Goal: Transaction & Acquisition: Purchase product/service

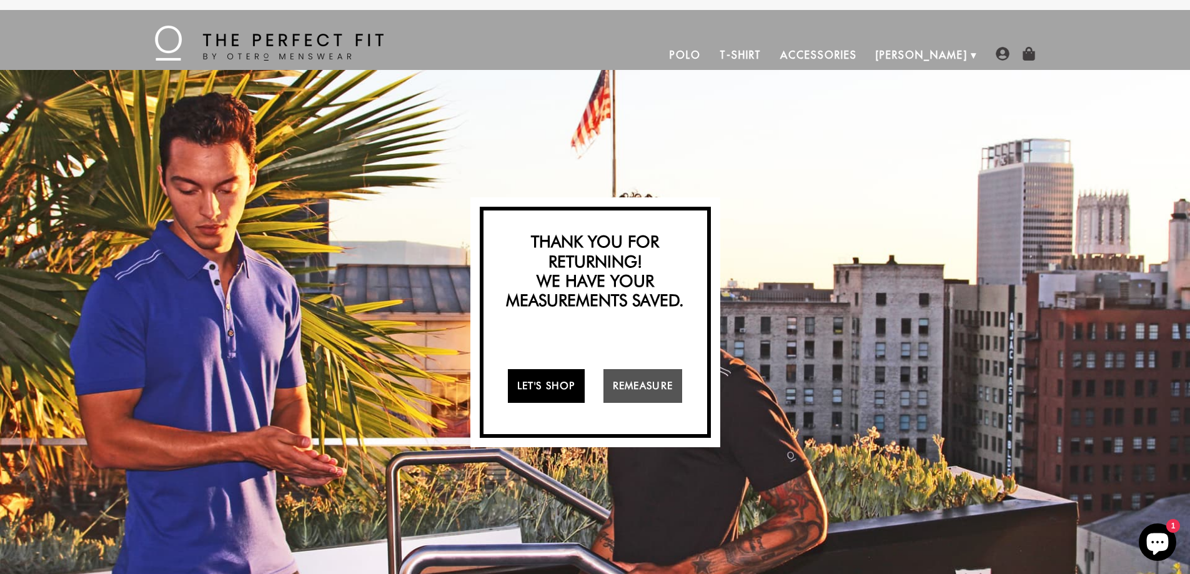
click at [555, 383] on link "Let's Shop" at bounding box center [546, 386] width 77 height 34
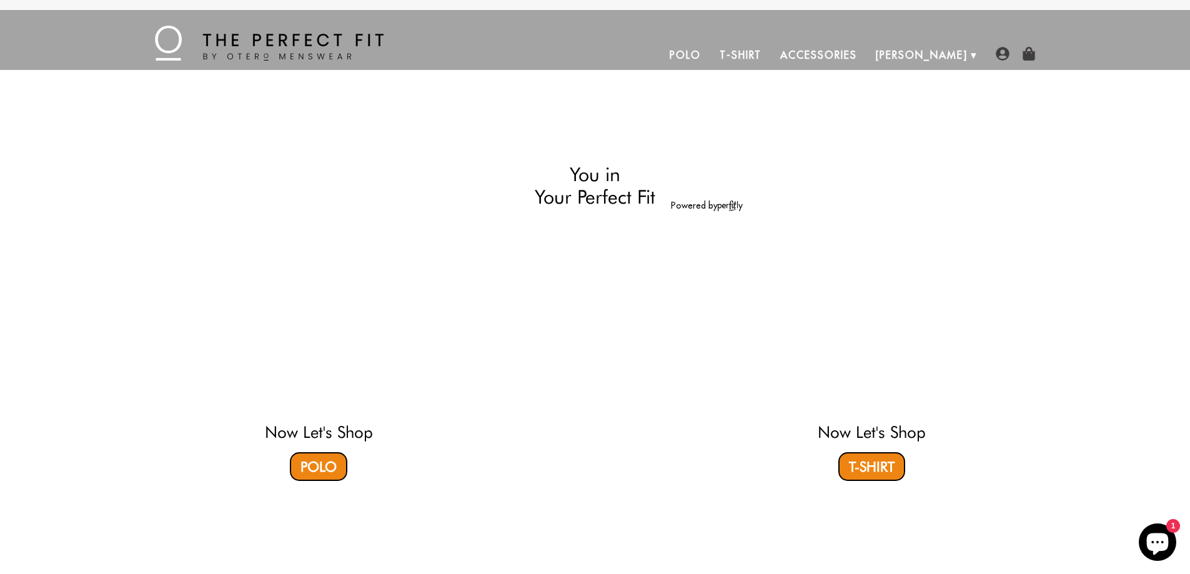
select select "55-56"
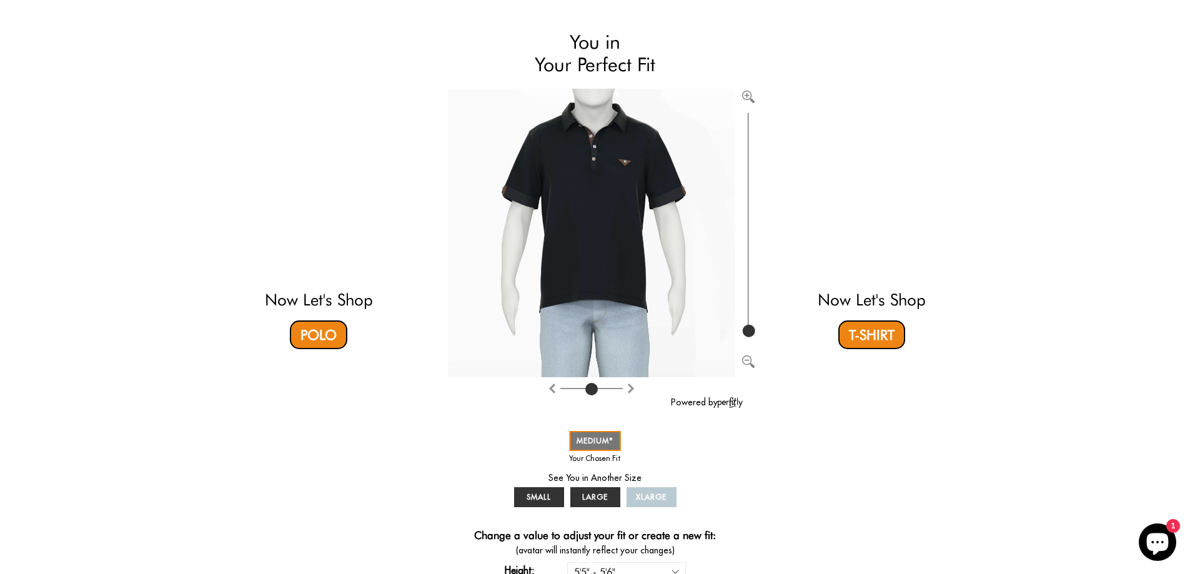
scroll to position [250, 0]
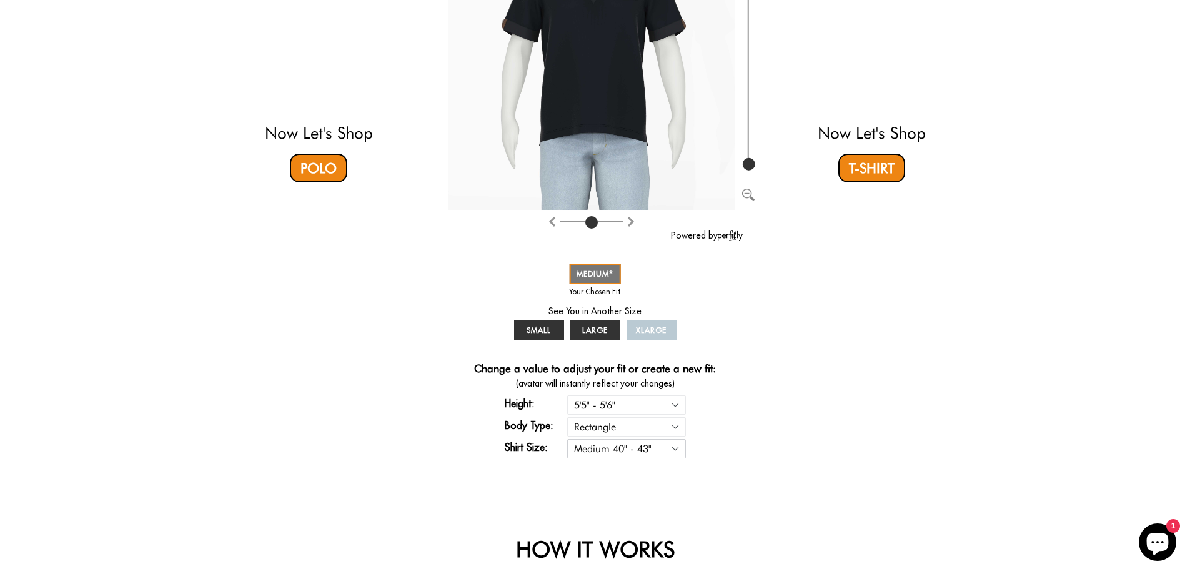
click at [675, 449] on select "Small 36" - 39" Medium 40" - 43" Large 44" - 47" Extra Large 48" - 50"" at bounding box center [626, 448] width 119 height 19
select select "S"
click at [567, 439] on select "Small 36" - 39" Medium 40" - 43" Large 44" - 47" Extra Large 48" - 50"" at bounding box center [626, 448] width 119 height 19
select select "55-56"
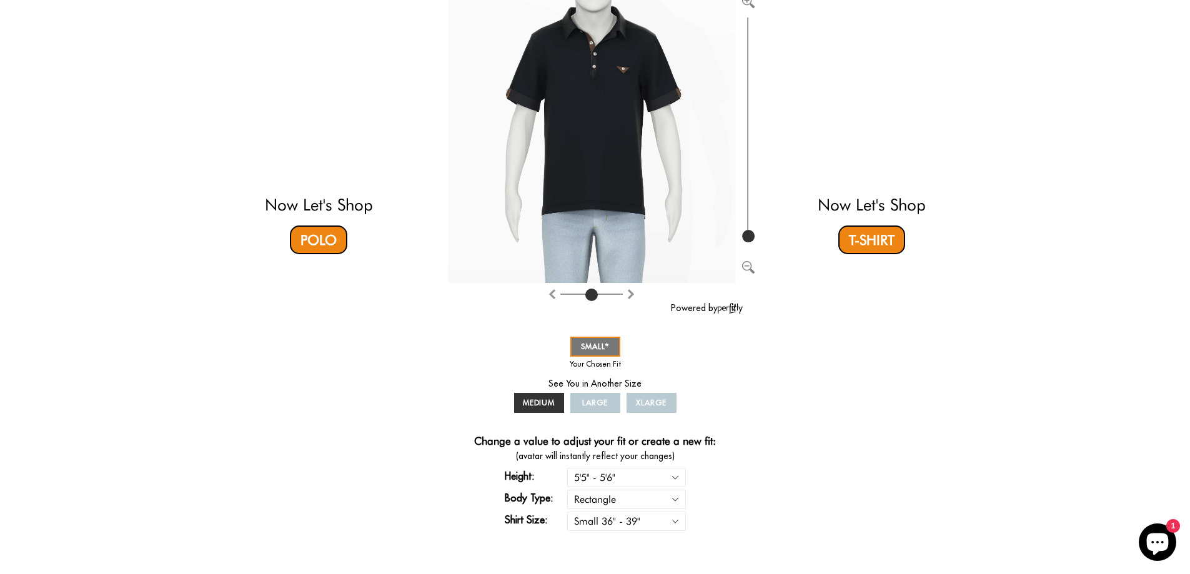
scroll to position [62, 0]
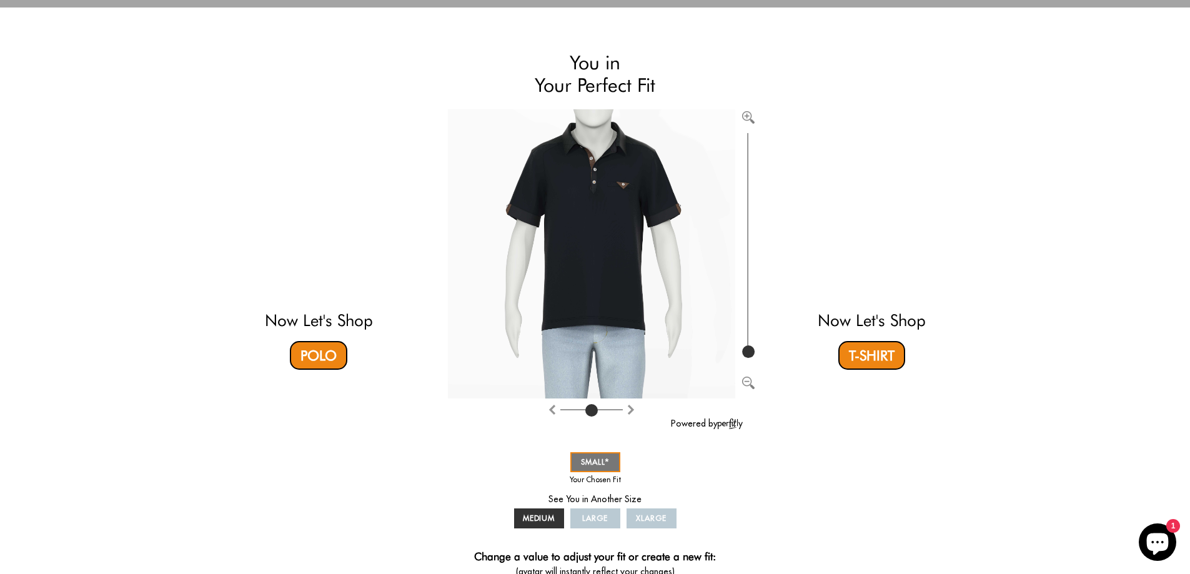
click at [319, 244] on video at bounding box center [318, 207] width 372 height 186
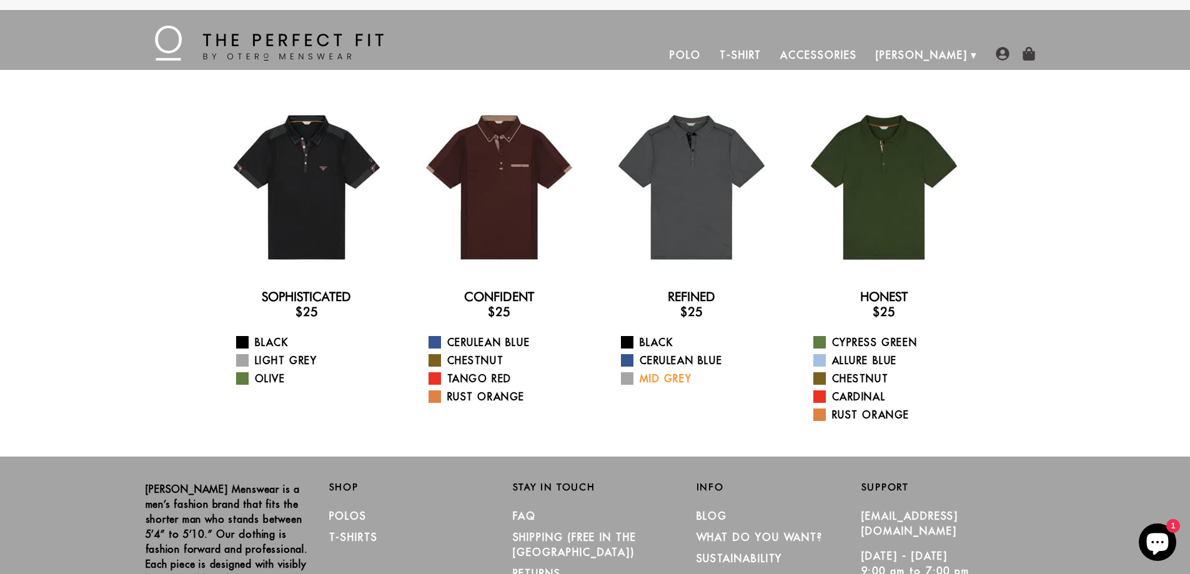
click at [628, 377] on span at bounding box center [627, 378] width 12 height 12
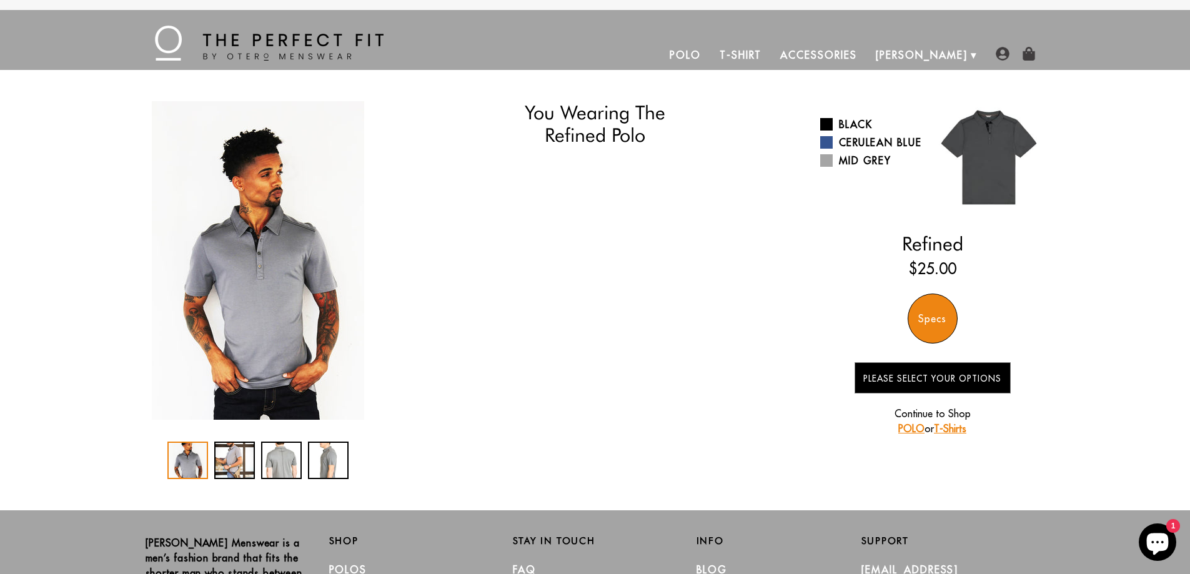
select select "55-56"
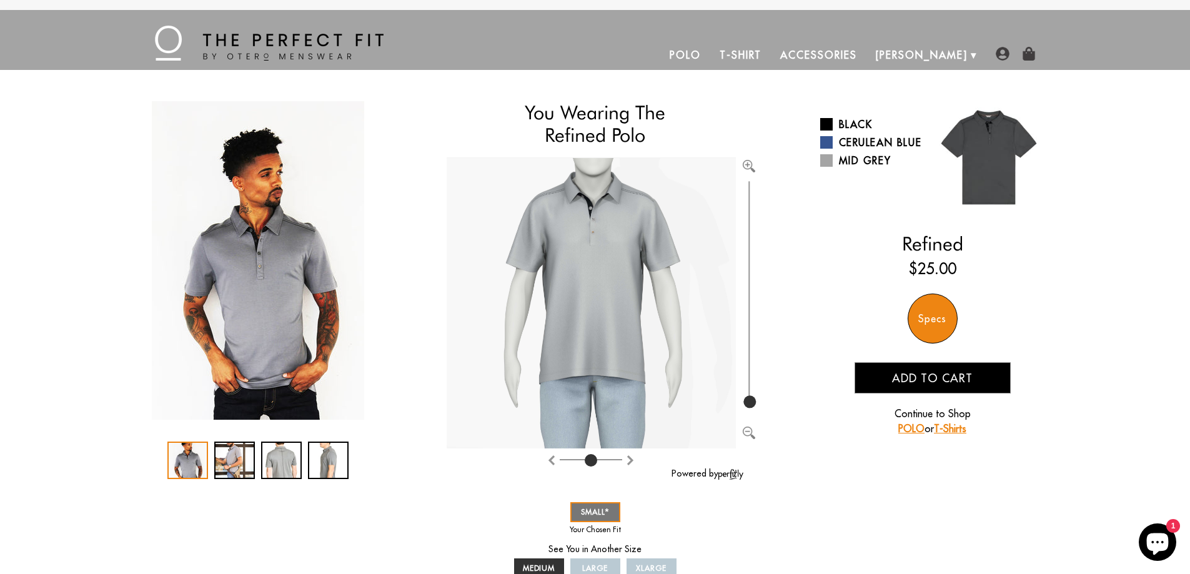
click at [939, 380] on span "Add to cart" at bounding box center [932, 378] width 81 height 14
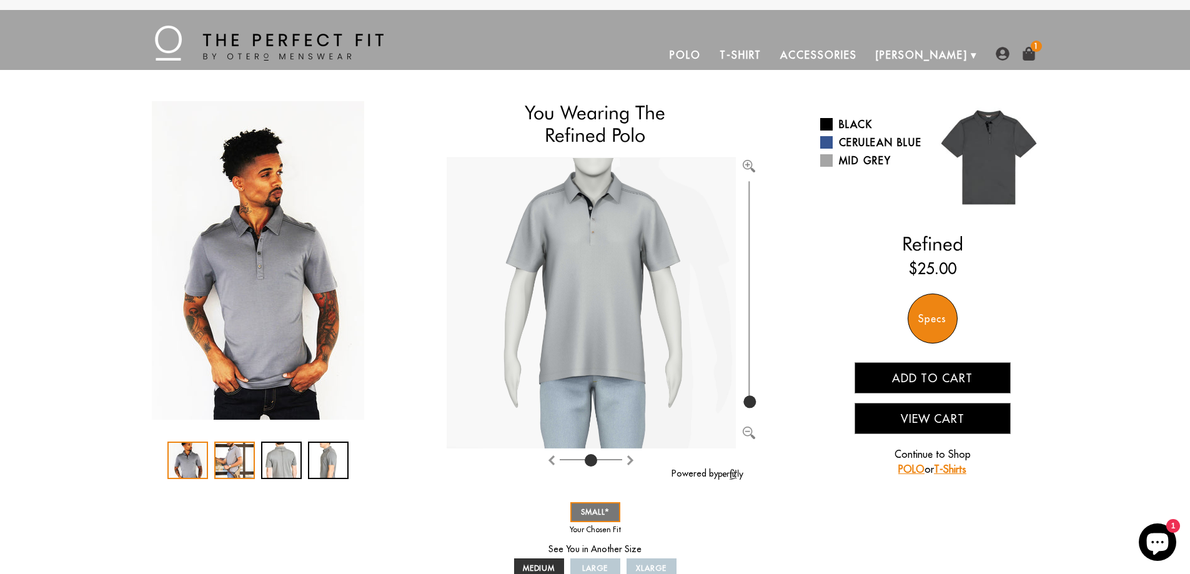
click at [231, 458] on div "2 / 4" at bounding box center [234, 460] width 41 height 37
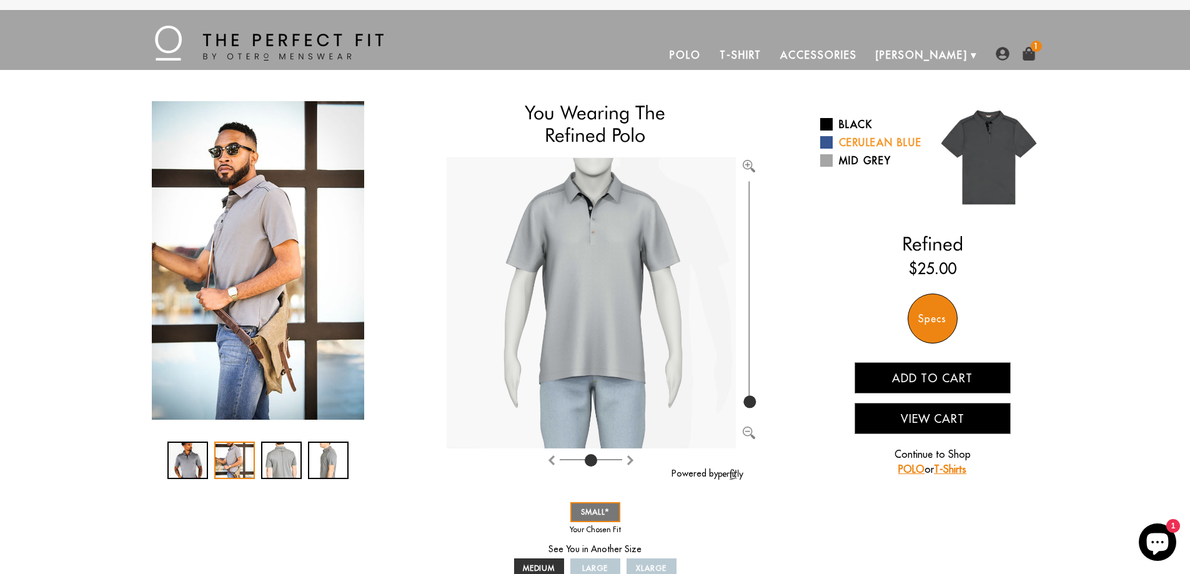
click at [845, 145] on link "Cerulean Blue" at bounding box center [871, 142] width 103 height 15
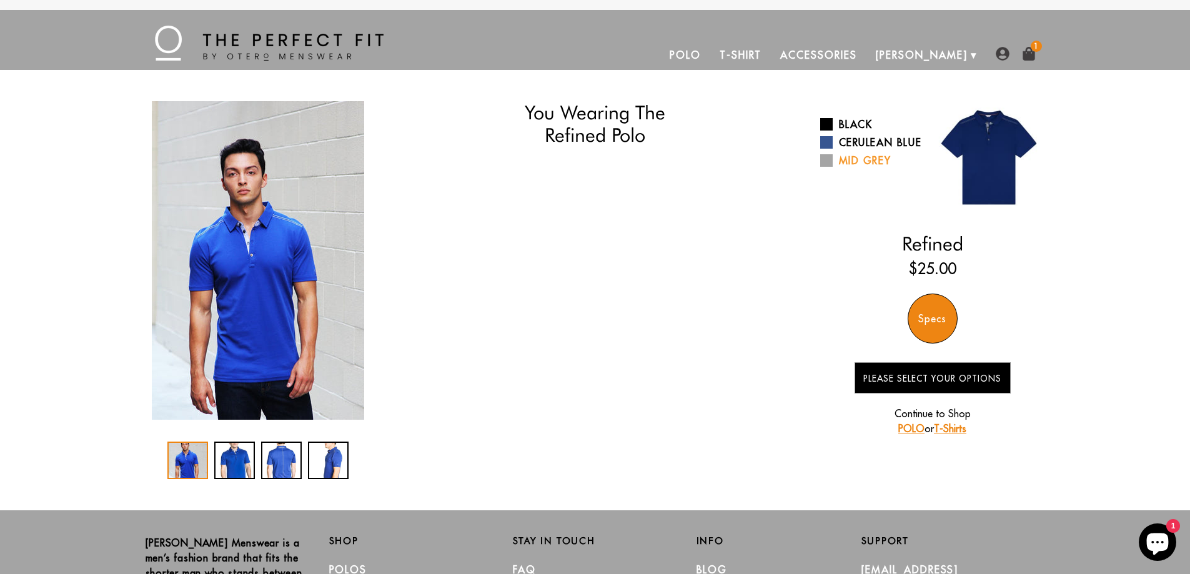
select select "55-56"
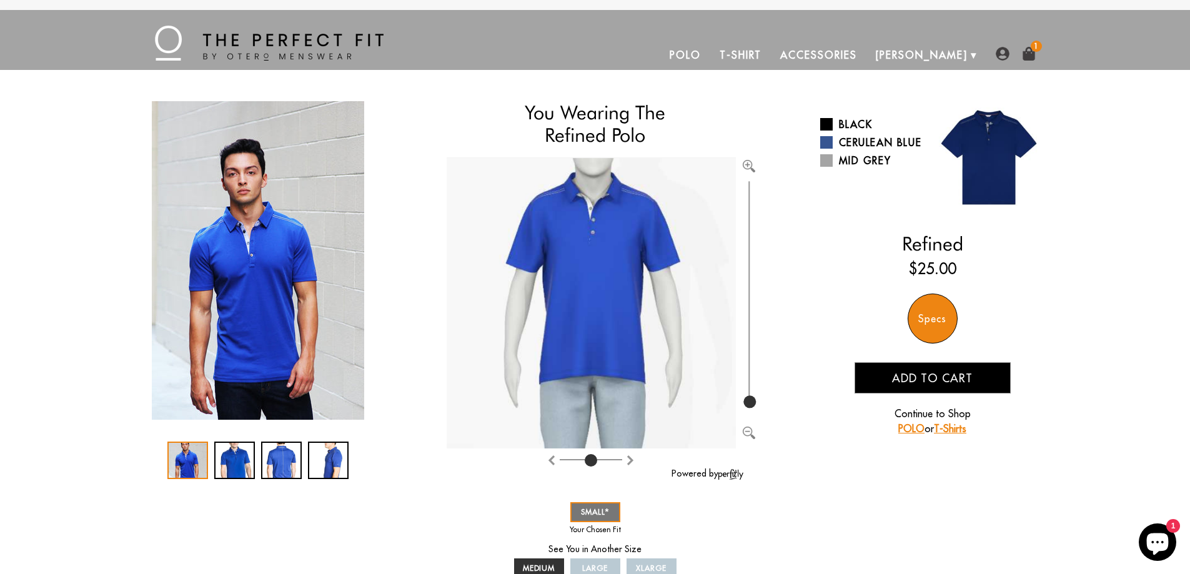
click at [980, 170] on img at bounding box center [988, 157] width 112 height 112
click at [710, 55] on link "Polo" at bounding box center [685, 55] width 50 height 30
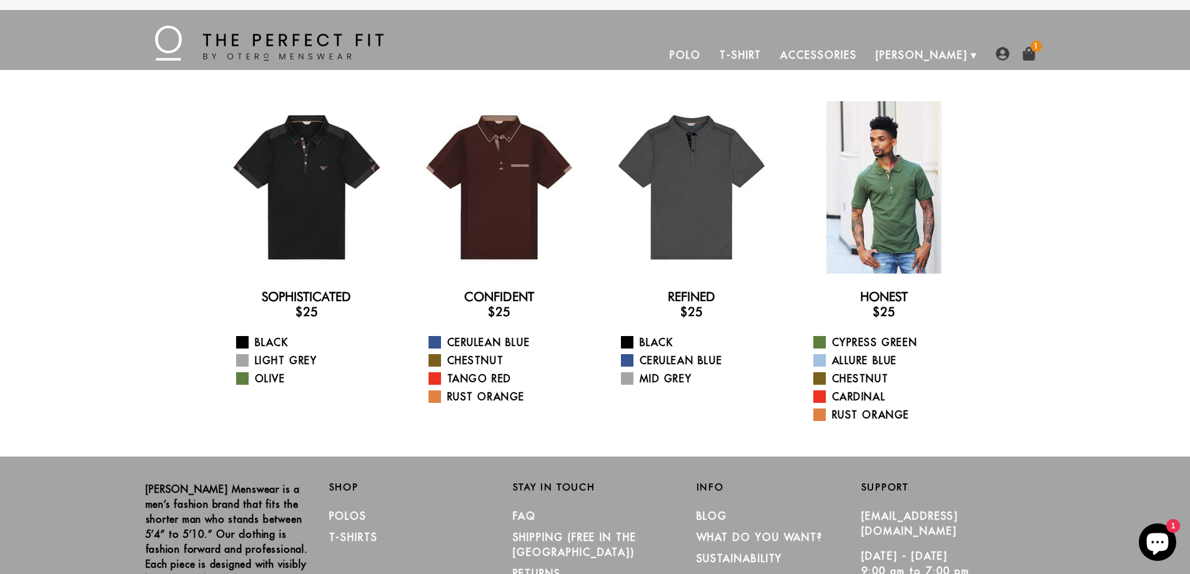
click at [886, 226] on div at bounding box center [884, 187] width 172 height 172
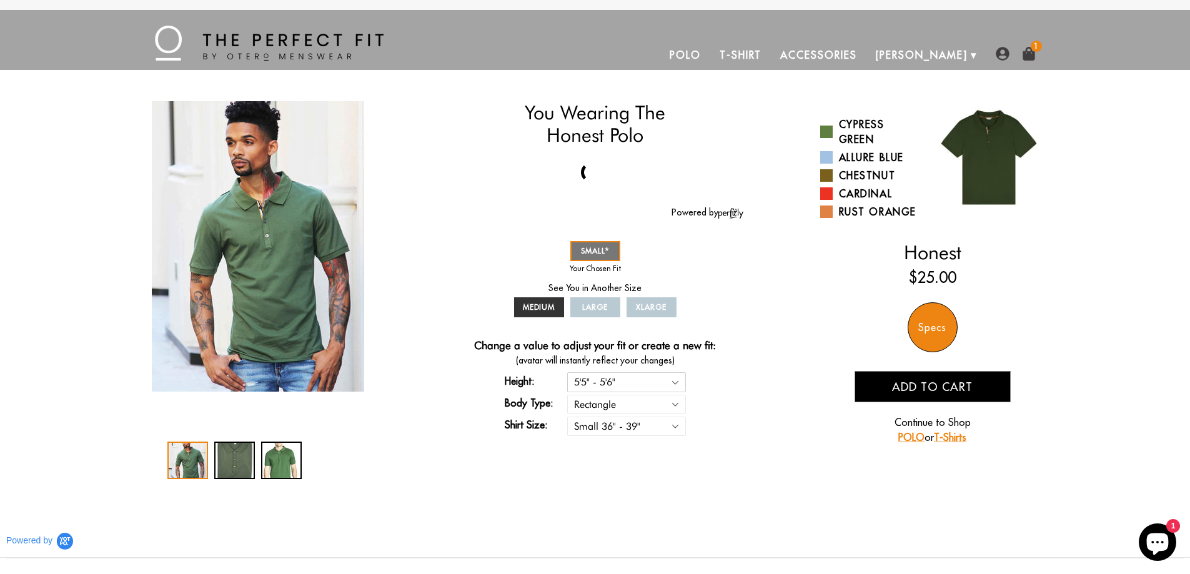
click at [678, 382] on select "5'4" - 5'5" 5'5" - 5'6" 5'6" - 5'7" 5'7" - 5'8" 5'8" - 5'9" 5'9" - 5'10"" at bounding box center [626, 381] width 119 height 19
select select "56-57"
click at [567, 372] on select "5'4" - 5'5" 5'5" - 5'6" 5'6" - 5'7" 5'7" - 5'8" 5'8" - 5'9" 5'9" - 5'10"" at bounding box center [626, 381] width 119 height 19
select select "56-57"
click at [677, 399] on select "Rectangle Triangle" at bounding box center [626, 404] width 119 height 19
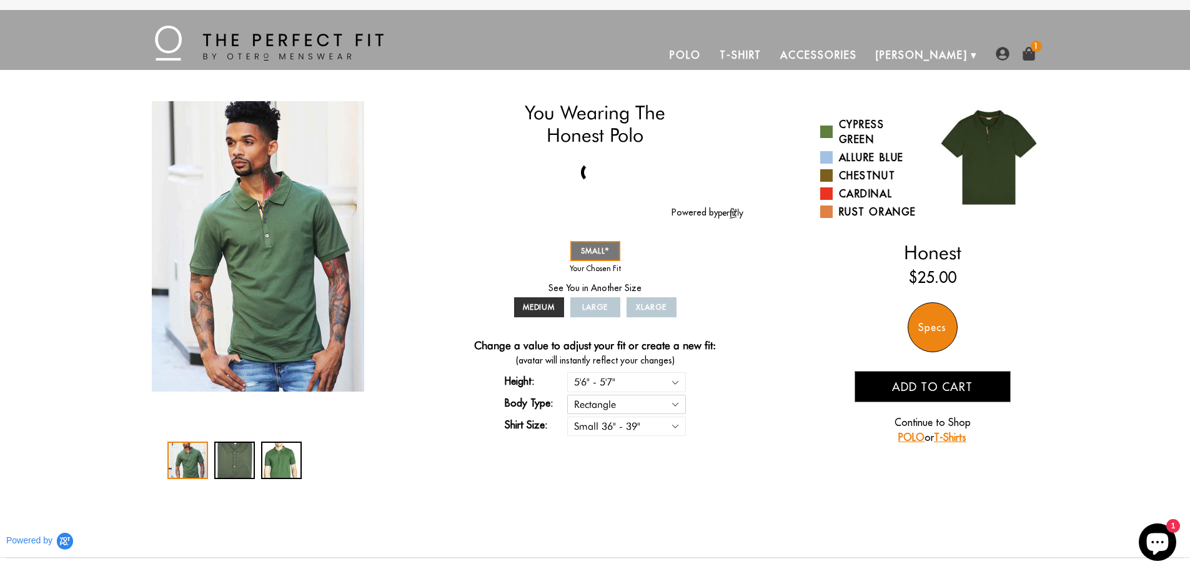
click at [567, 395] on select "Rectangle Triangle" at bounding box center [626, 404] width 119 height 19
click at [863, 171] on link "Chestnut" at bounding box center [871, 175] width 103 height 15
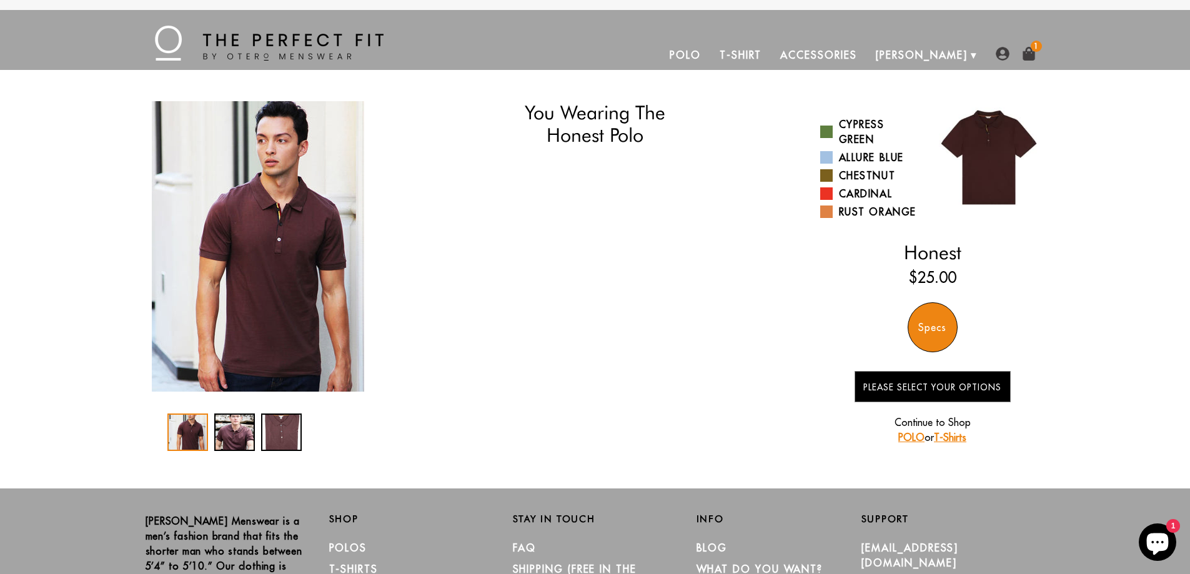
select select "56-57"
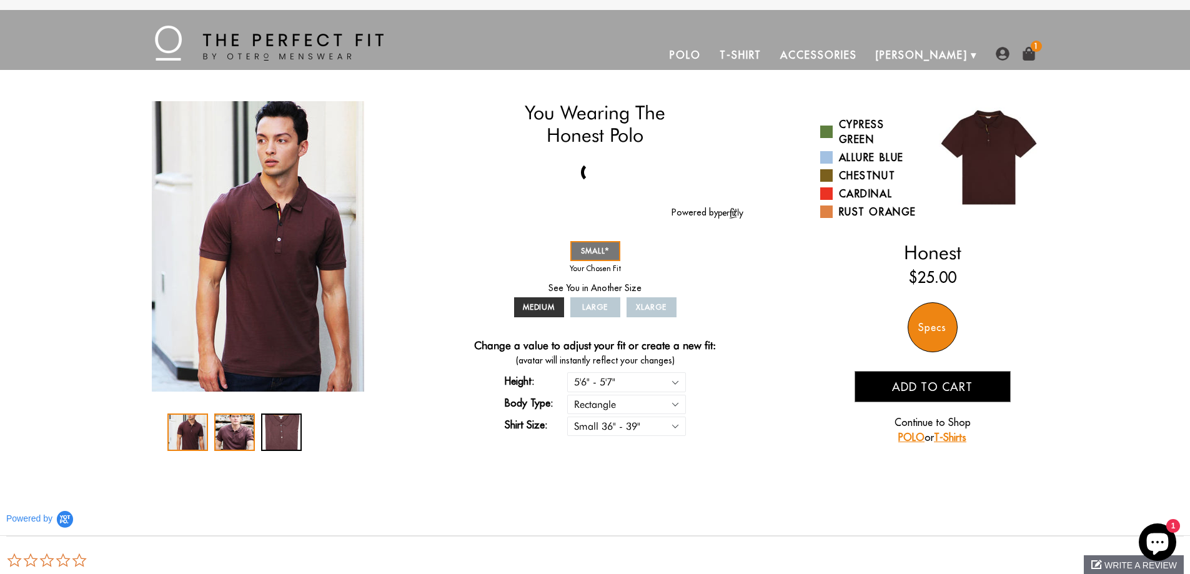
click at [229, 436] on div "2 / 3" at bounding box center [234, 431] width 41 height 37
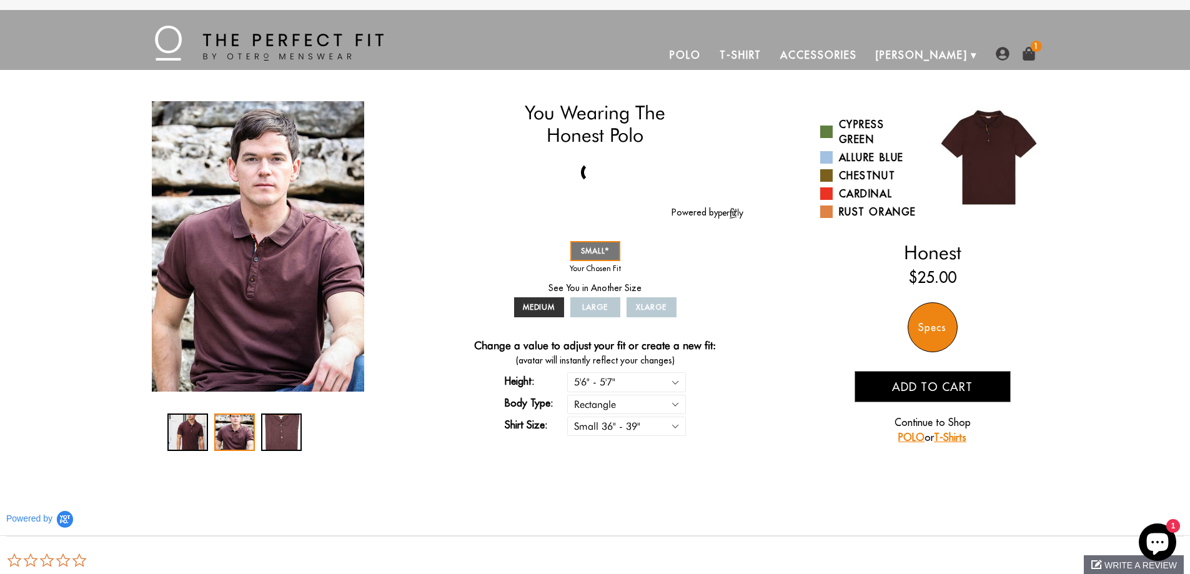
click at [432, 39] on div "MENU Polo T-Shirt Accessories [PERSON_NAME] About Us How We Do It 1" at bounding box center [595, 40] width 899 height 60
